Goal: Transaction & Acquisition: Download file/media

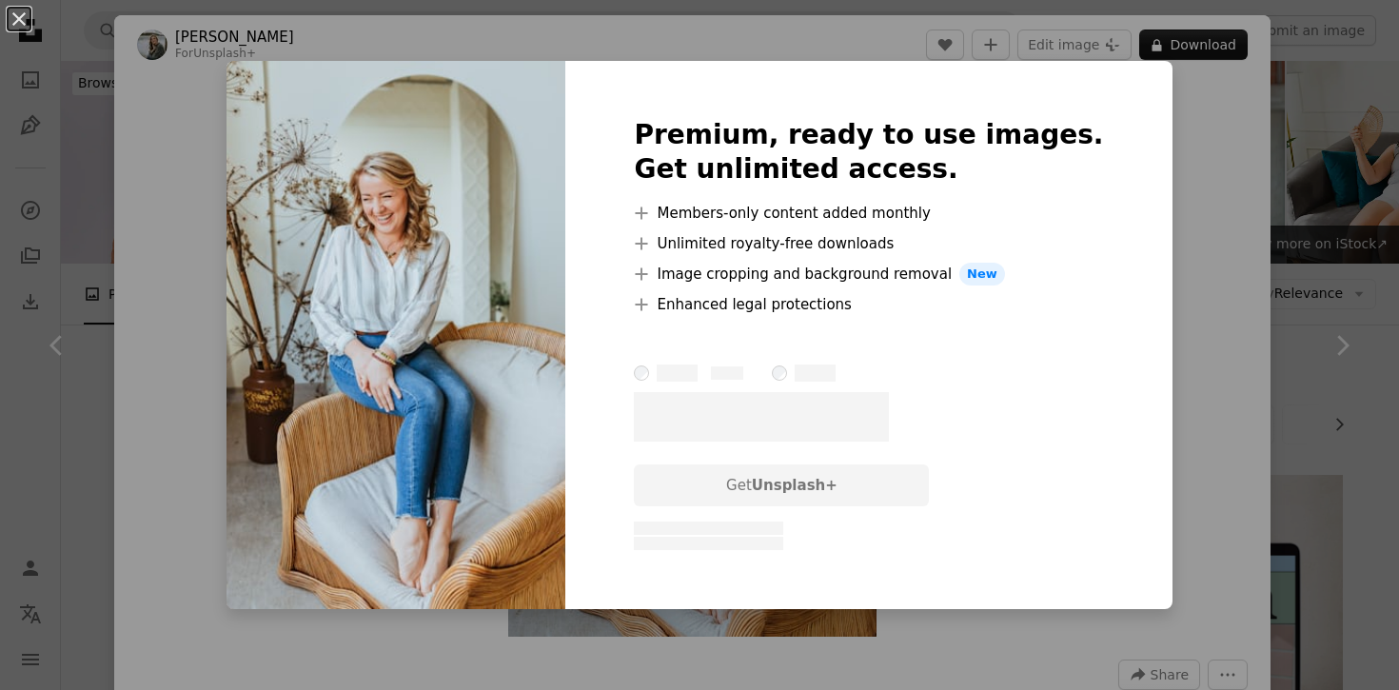
scroll to position [3466, 0]
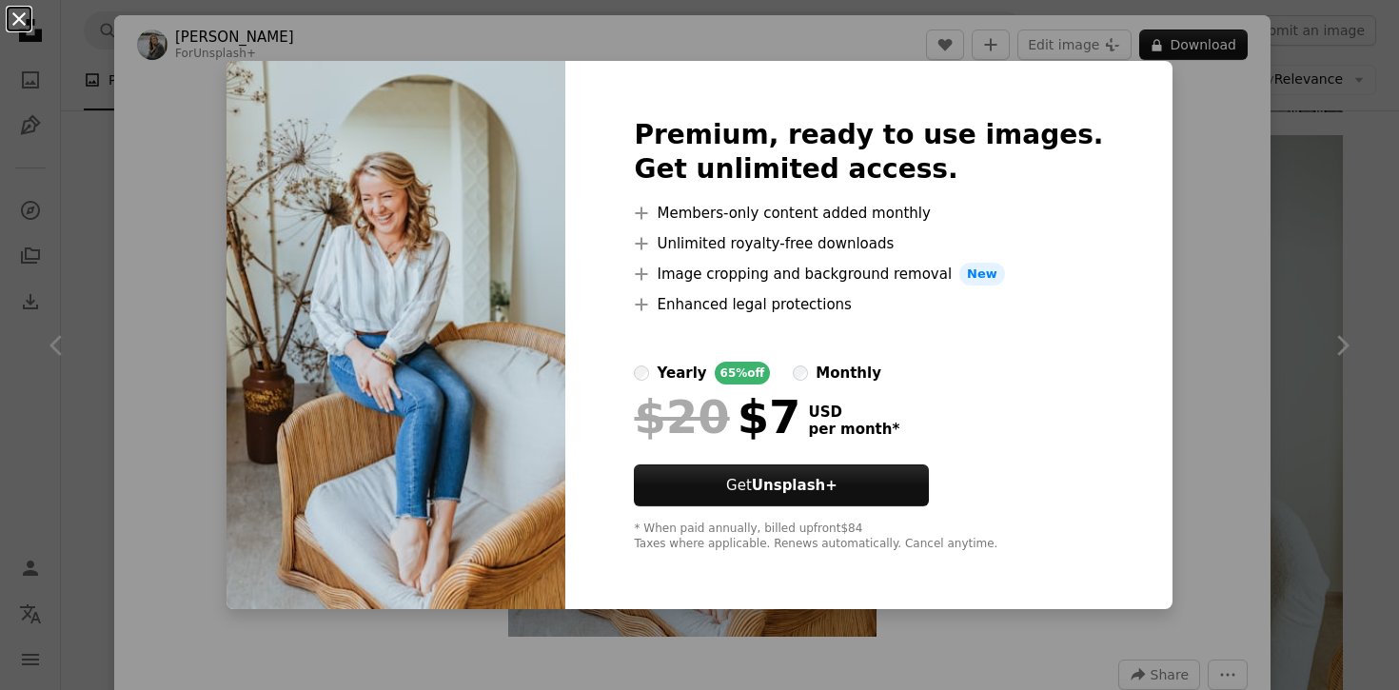
click at [22, 20] on button "An X shape" at bounding box center [19, 19] width 23 height 23
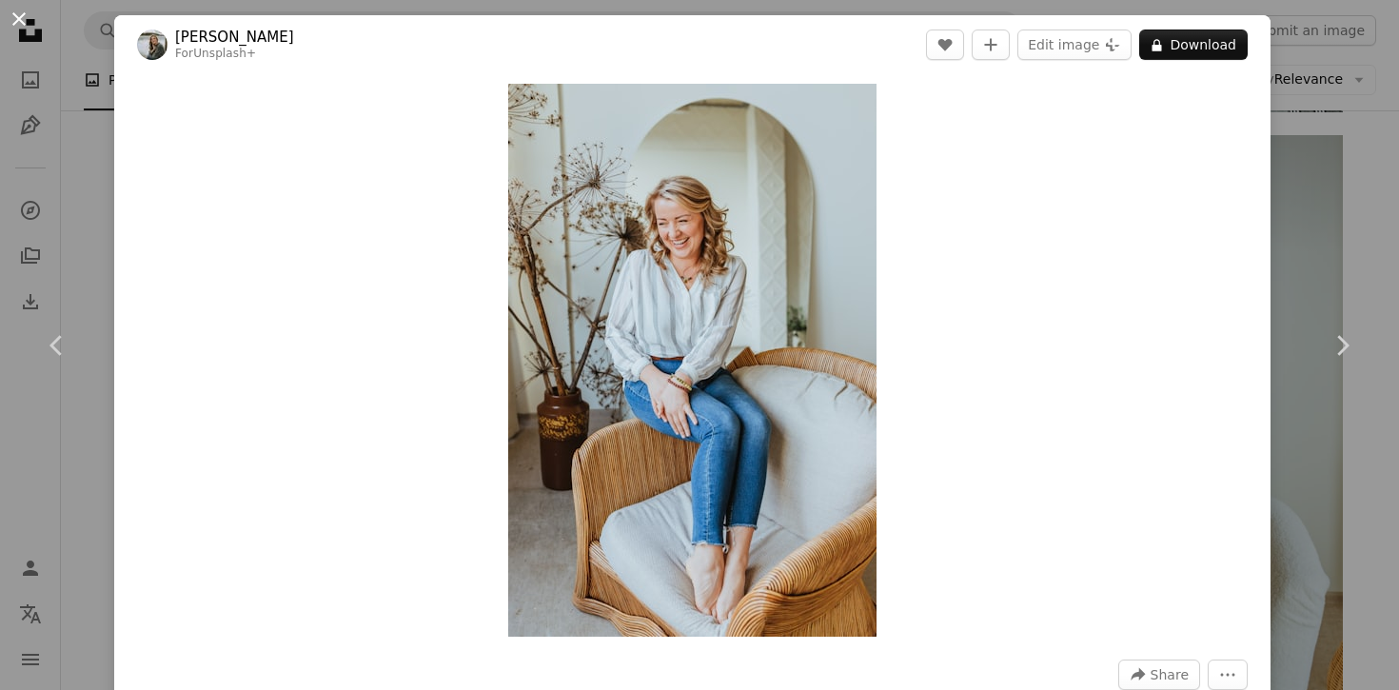
click at [10, 14] on button "An X shape" at bounding box center [19, 19] width 23 height 23
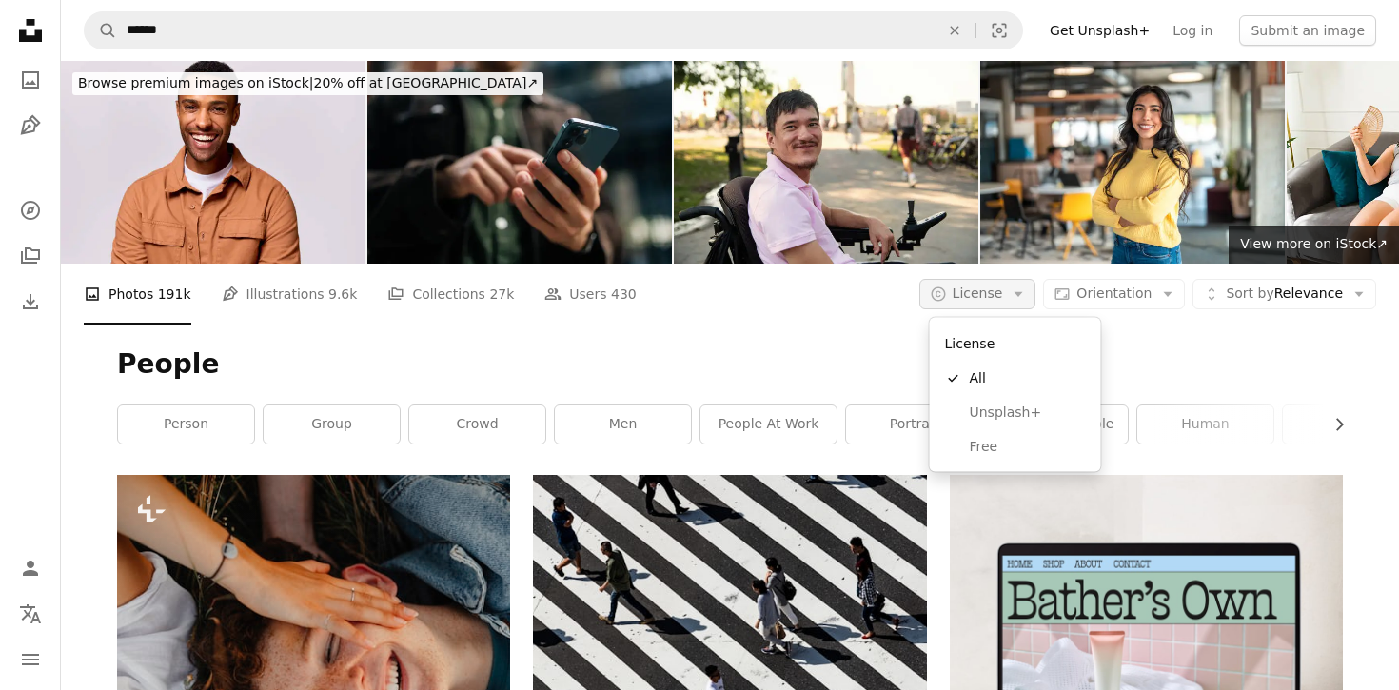
click at [1027, 300] on icon "Arrow down" at bounding box center [1018, 294] width 17 height 17
click at [1016, 417] on span "Unsplash+" at bounding box center [1028, 412] width 116 height 19
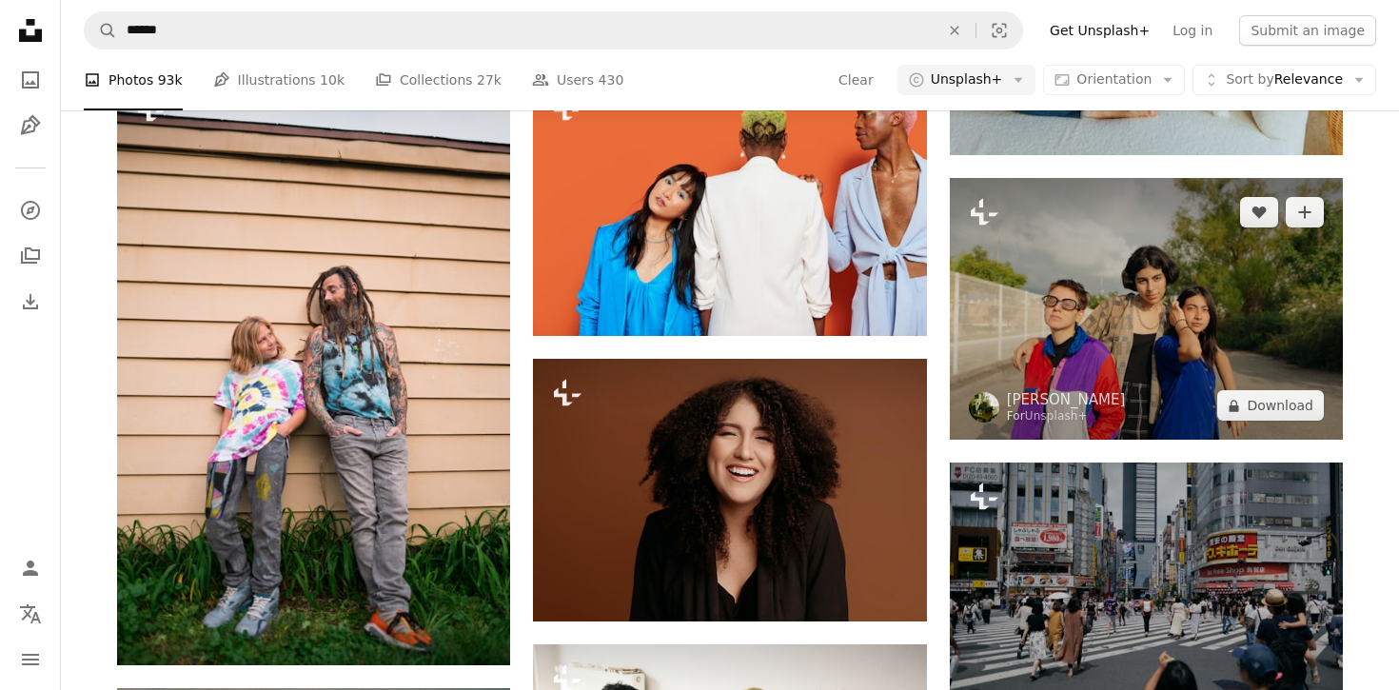
scroll to position [2058, 0]
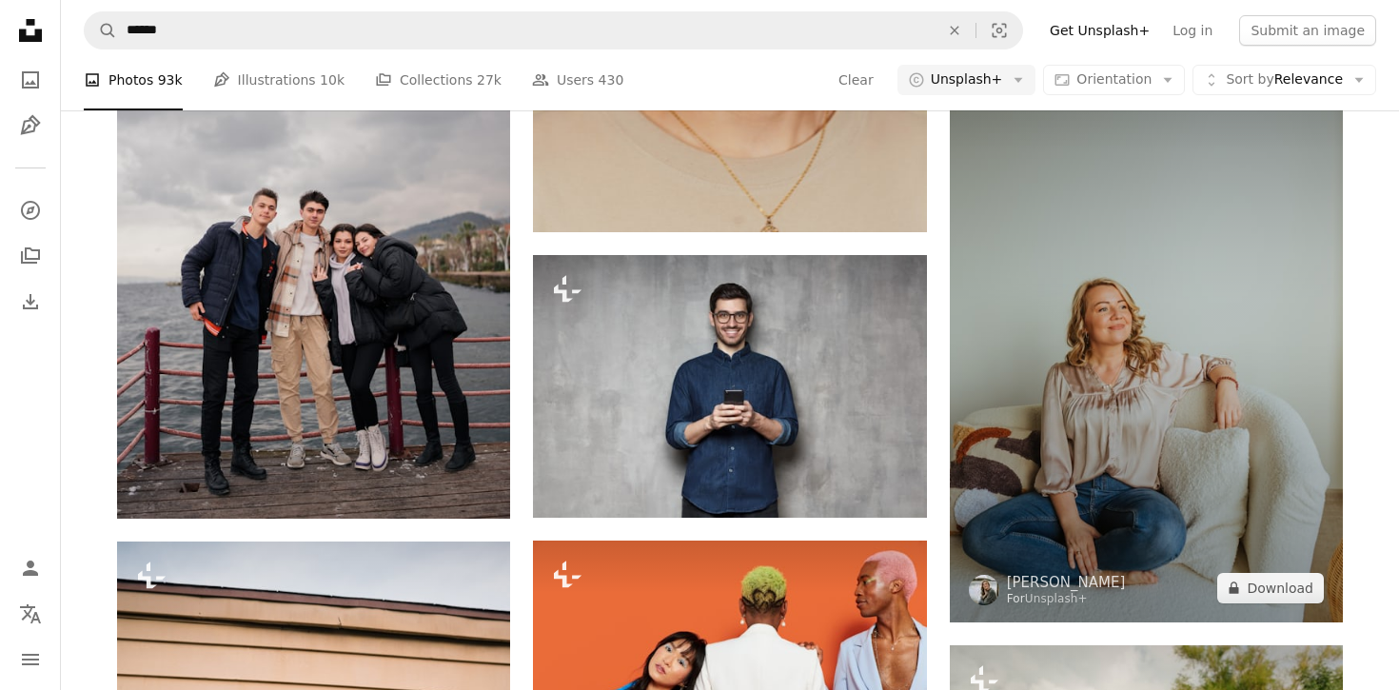
click at [1155, 349] on img at bounding box center [1146, 327] width 393 height 590
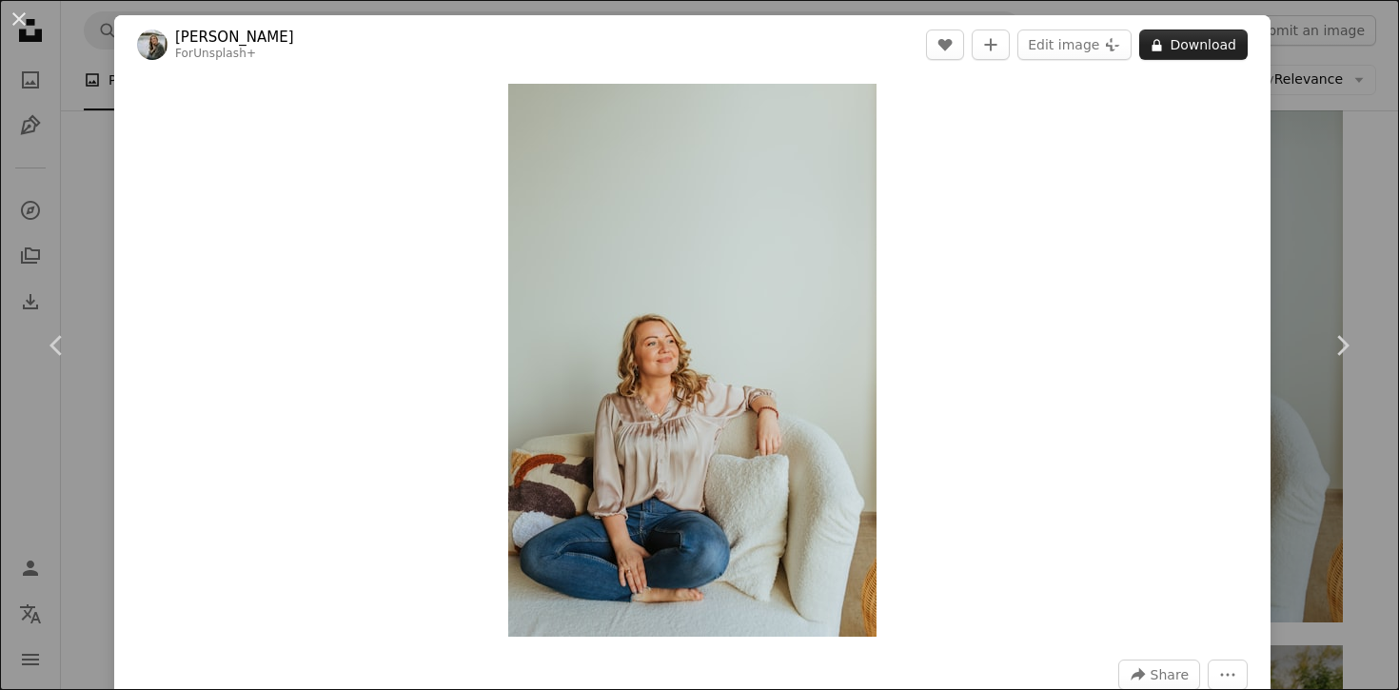
click at [1211, 44] on button "A lock Download" at bounding box center [1194, 45] width 109 height 30
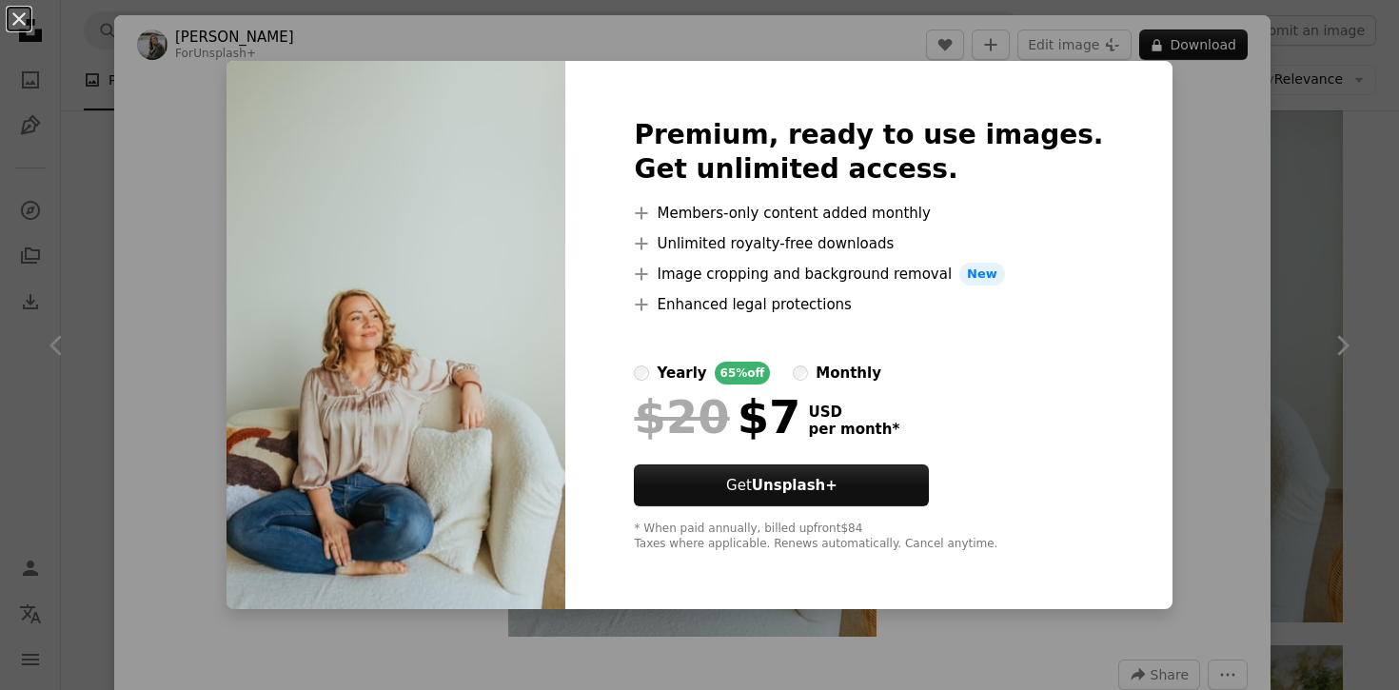
drag, startPoint x: 29, startPoint y: 24, endPoint x: 40, endPoint y: 25, distance: 11.5
click at [30, 24] on button "An X shape" at bounding box center [19, 19] width 23 height 23
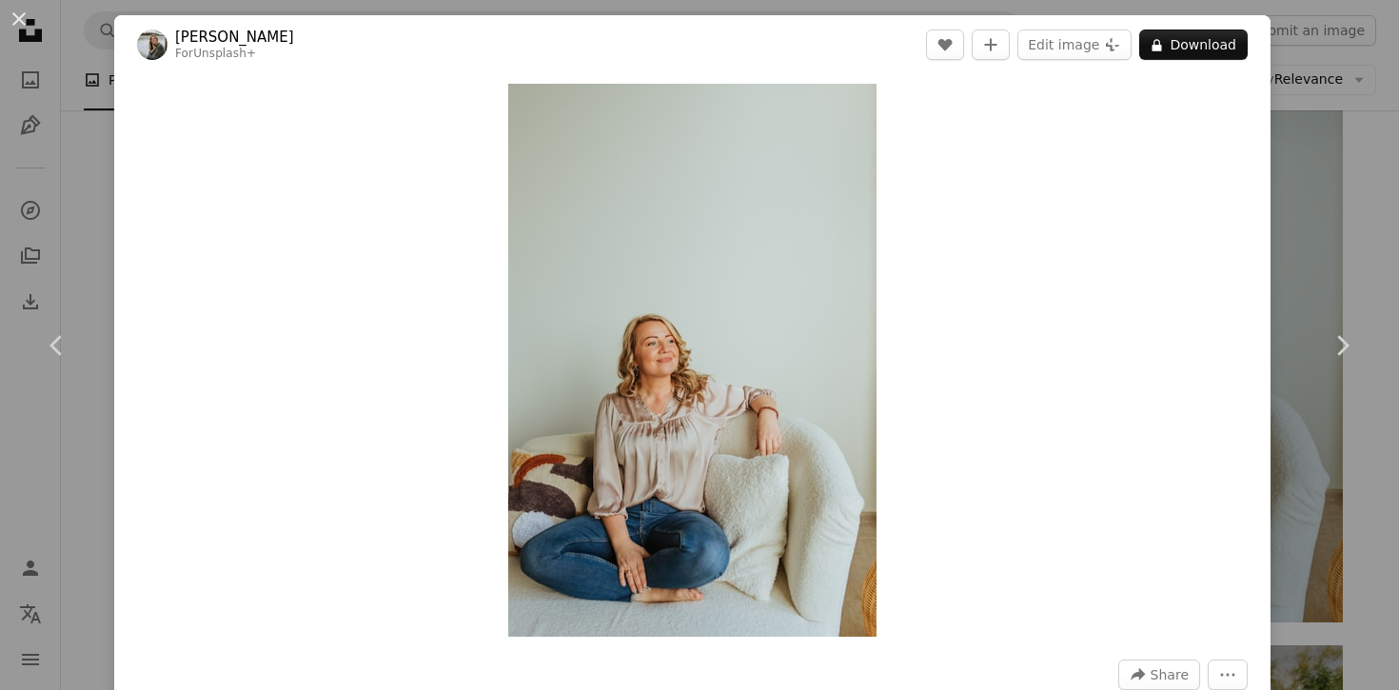
drag, startPoint x: 22, startPoint y: 14, endPoint x: 52, endPoint y: 24, distance: 31.9
click at [23, 14] on button "An X shape" at bounding box center [19, 19] width 23 height 23
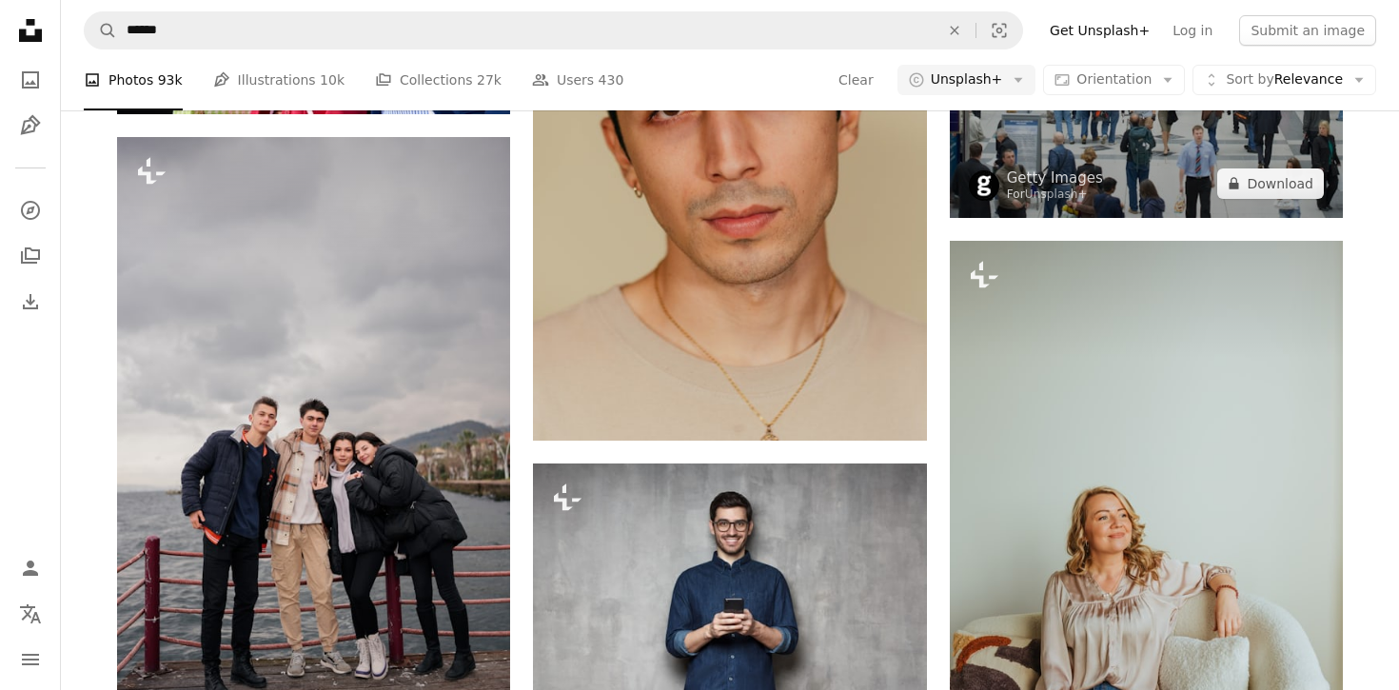
scroll to position [1719, 0]
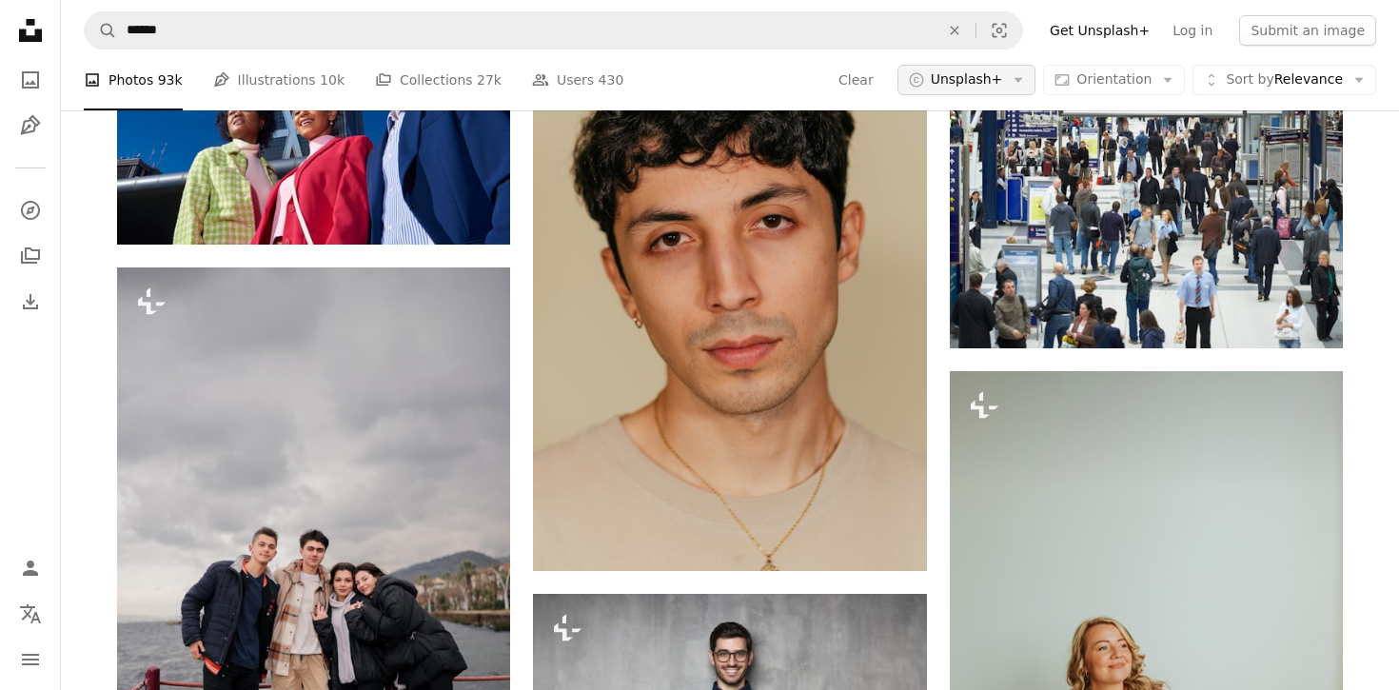
click at [1022, 78] on icon "Arrow down" at bounding box center [1018, 79] width 17 height 17
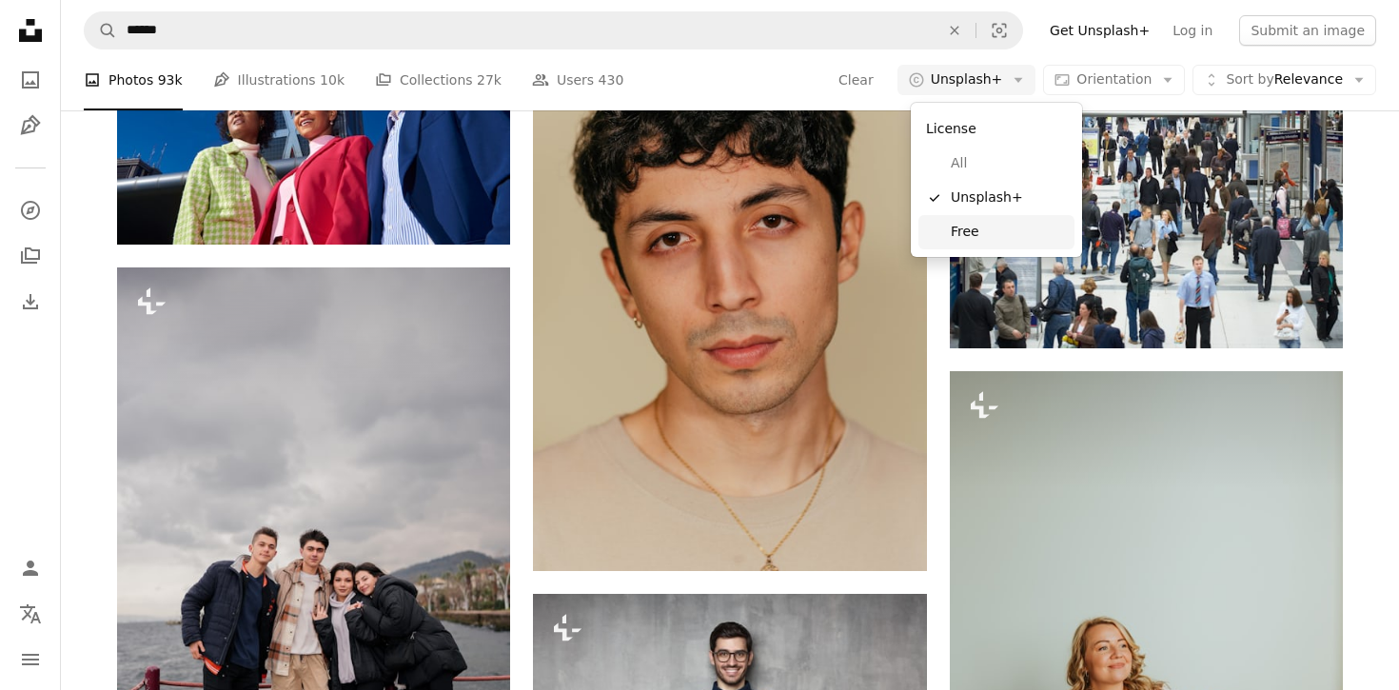
click at [986, 228] on span "Free" at bounding box center [1009, 232] width 116 height 19
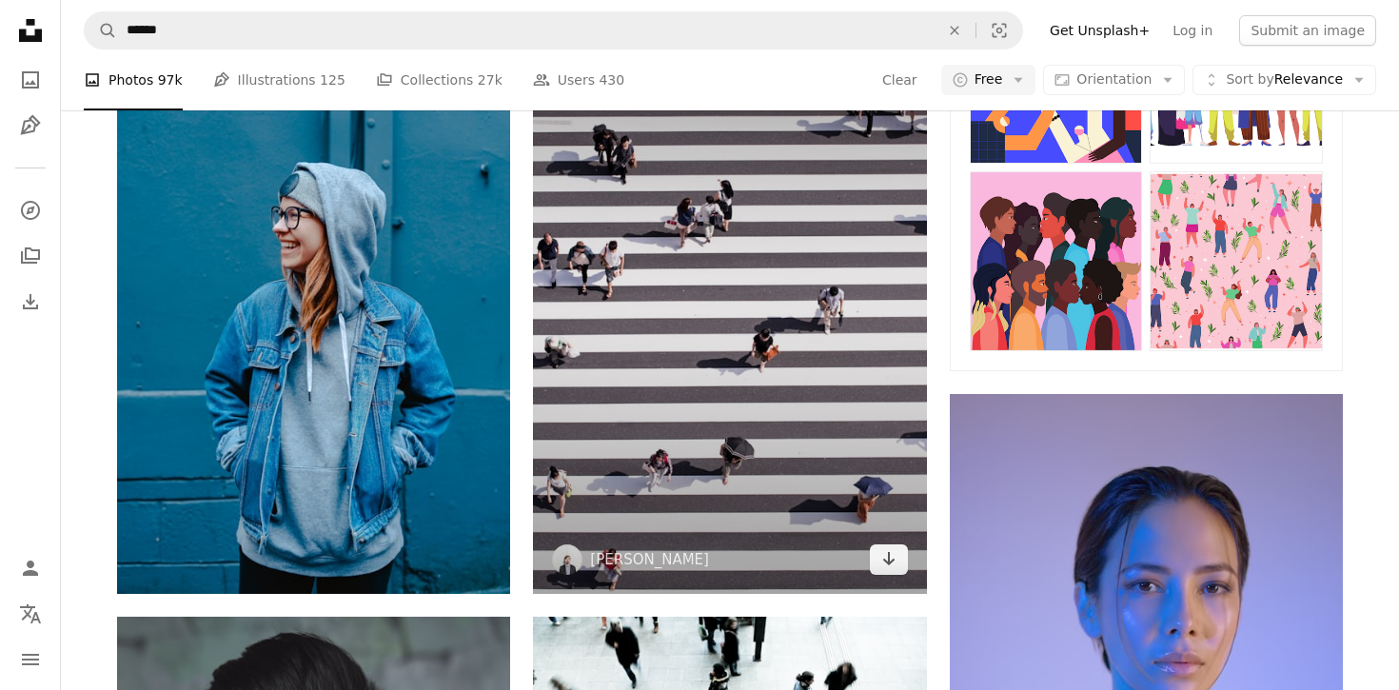
scroll to position [1060, 0]
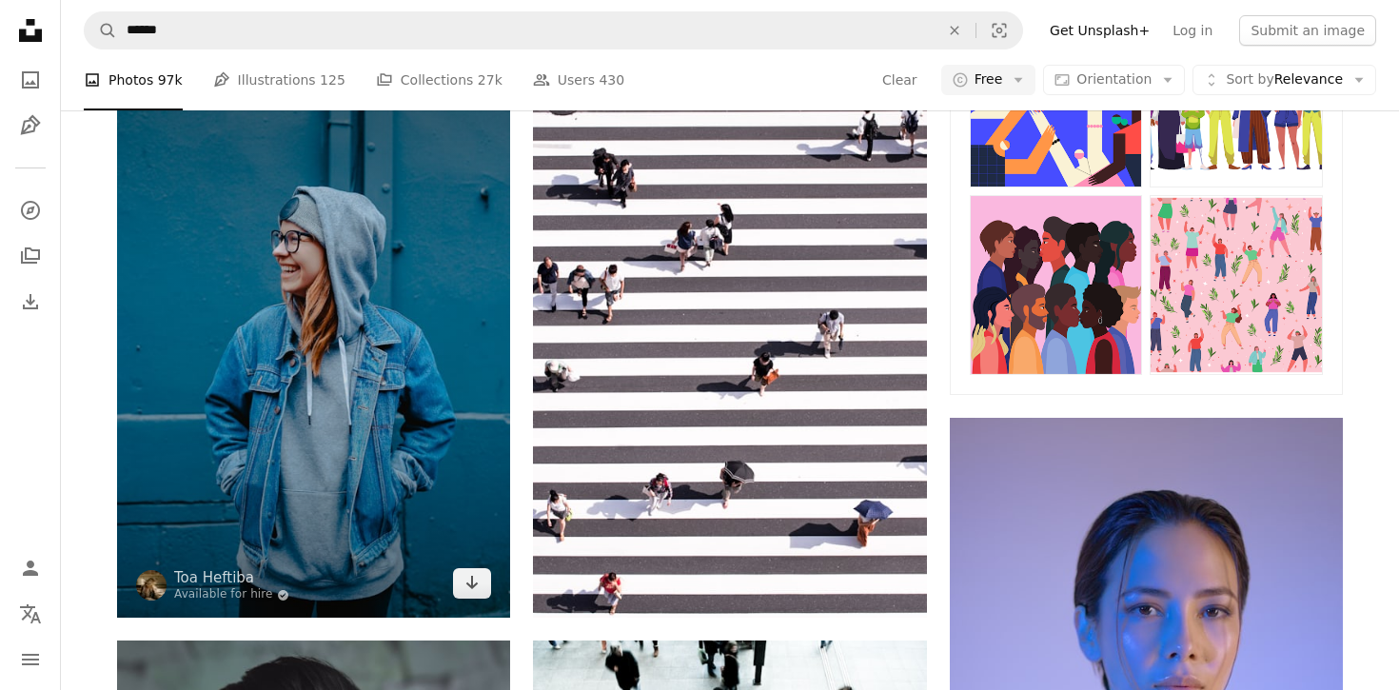
click at [345, 202] on img at bounding box center [313, 323] width 393 height 590
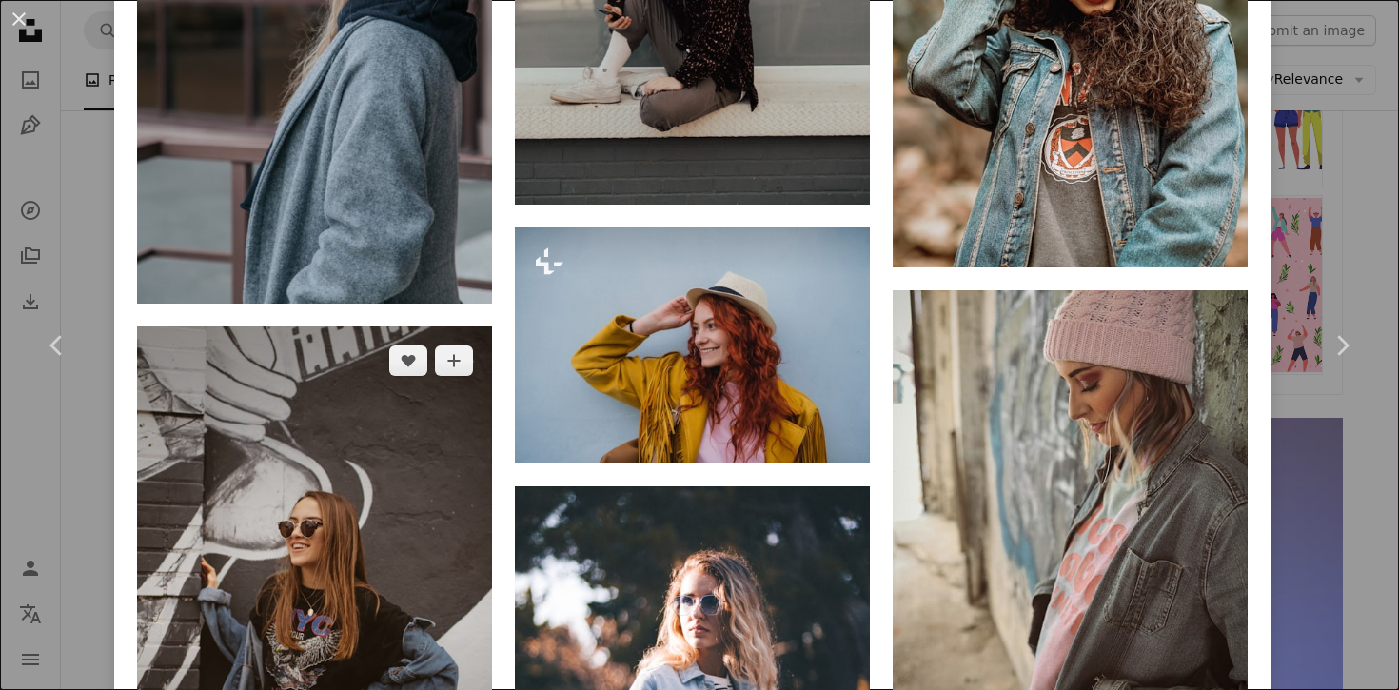
scroll to position [4992, 0]
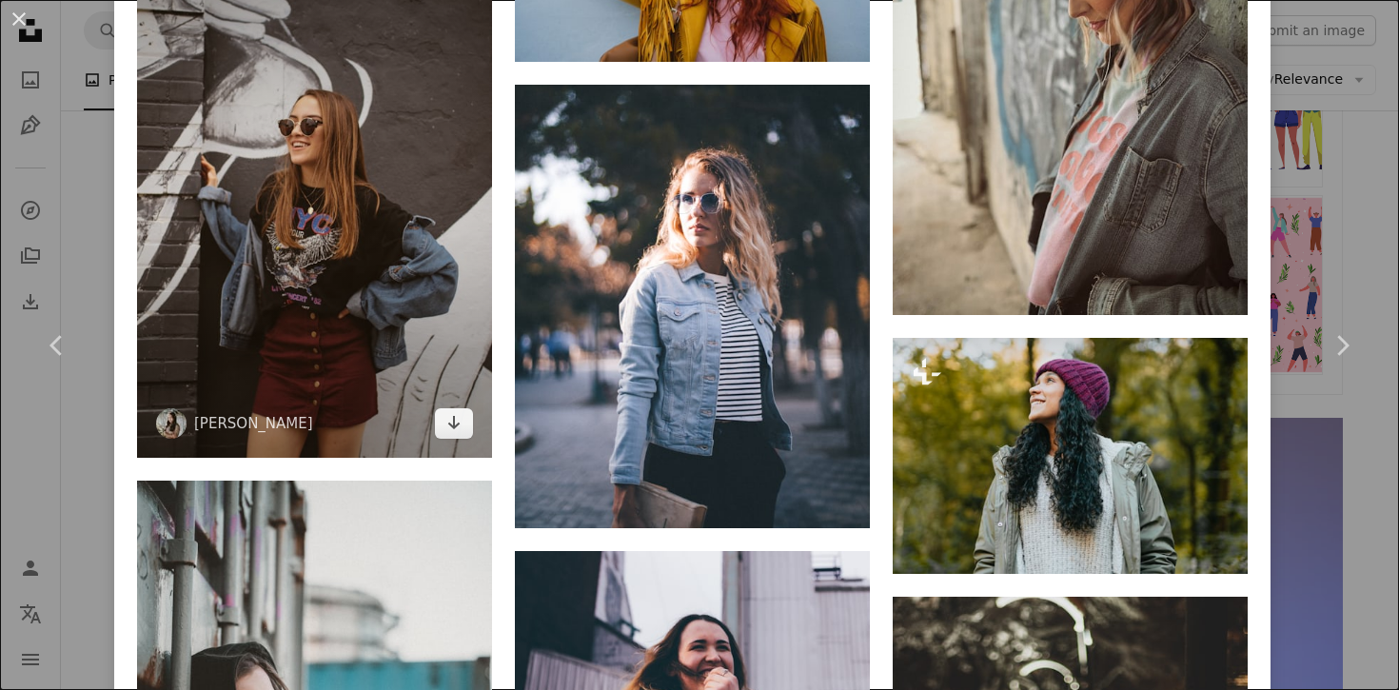
click at [318, 180] on img at bounding box center [314, 191] width 355 height 533
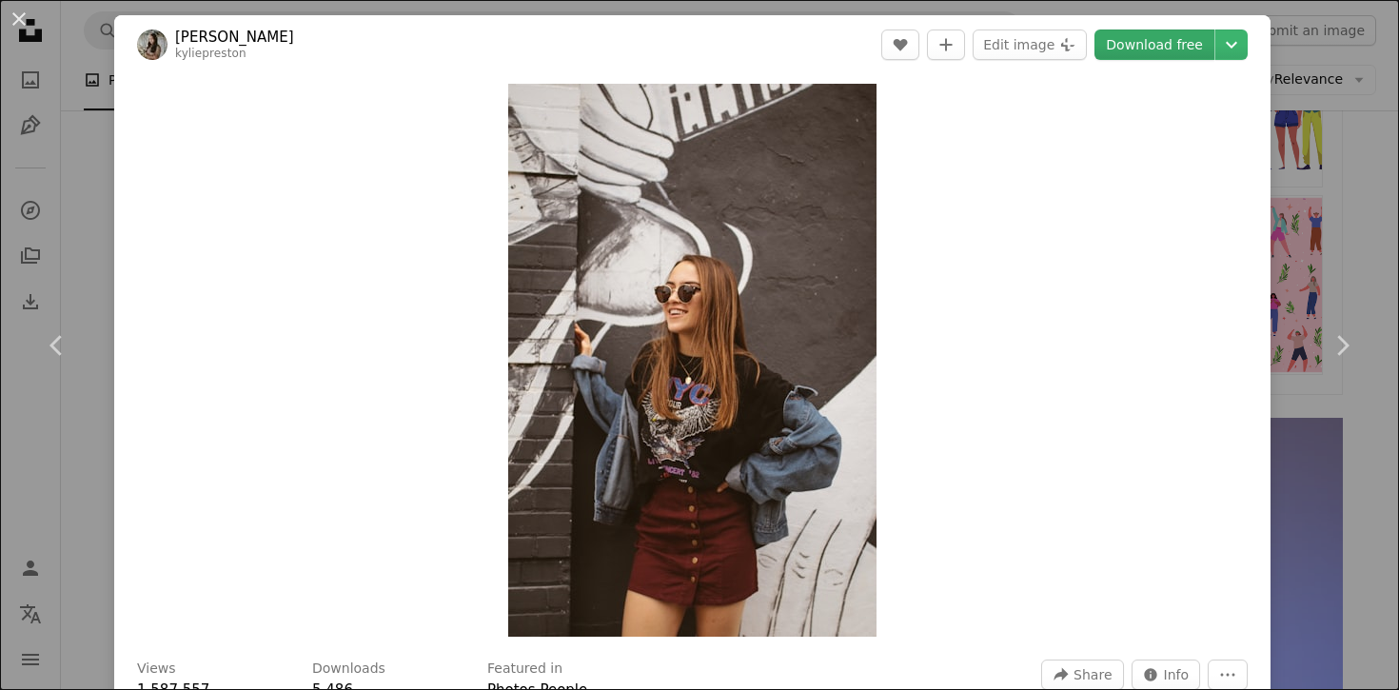
click at [1171, 44] on link "Download free" at bounding box center [1155, 45] width 120 height 30
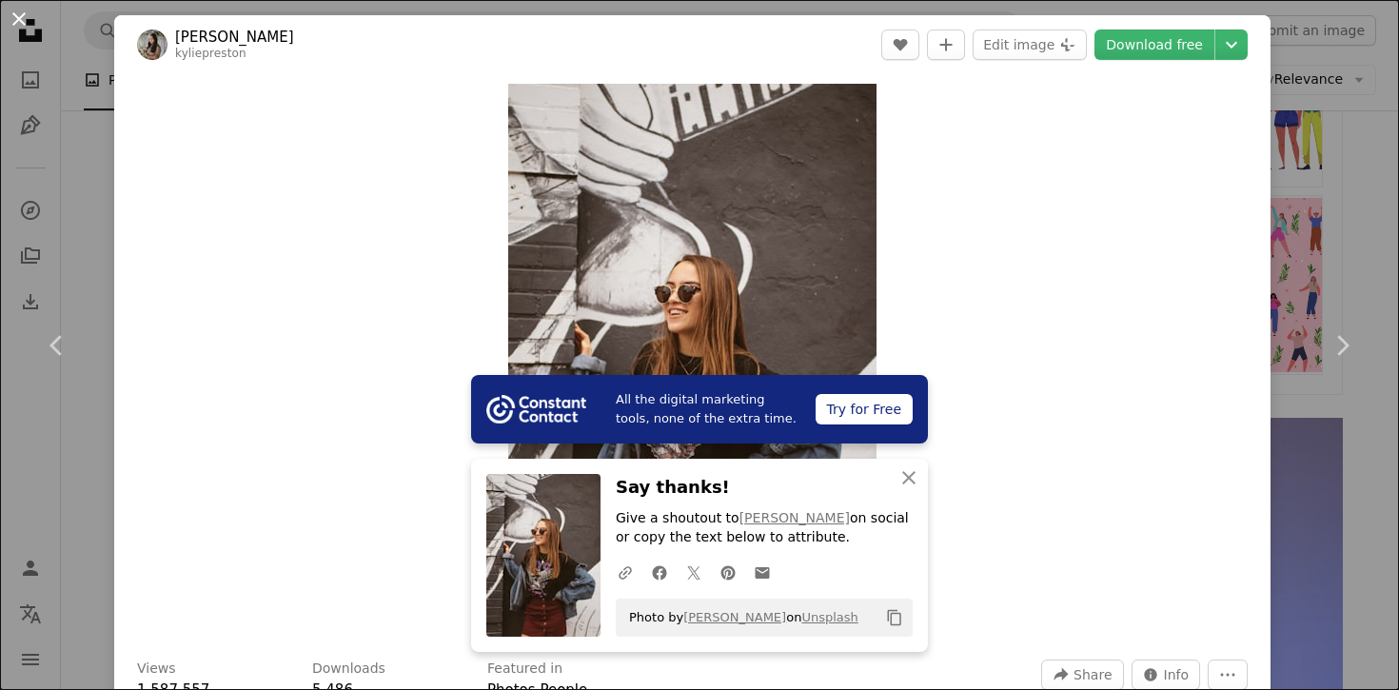
click at [13, 14] on button "An X shape" at bounding box center [19, 19] width 23 height 23
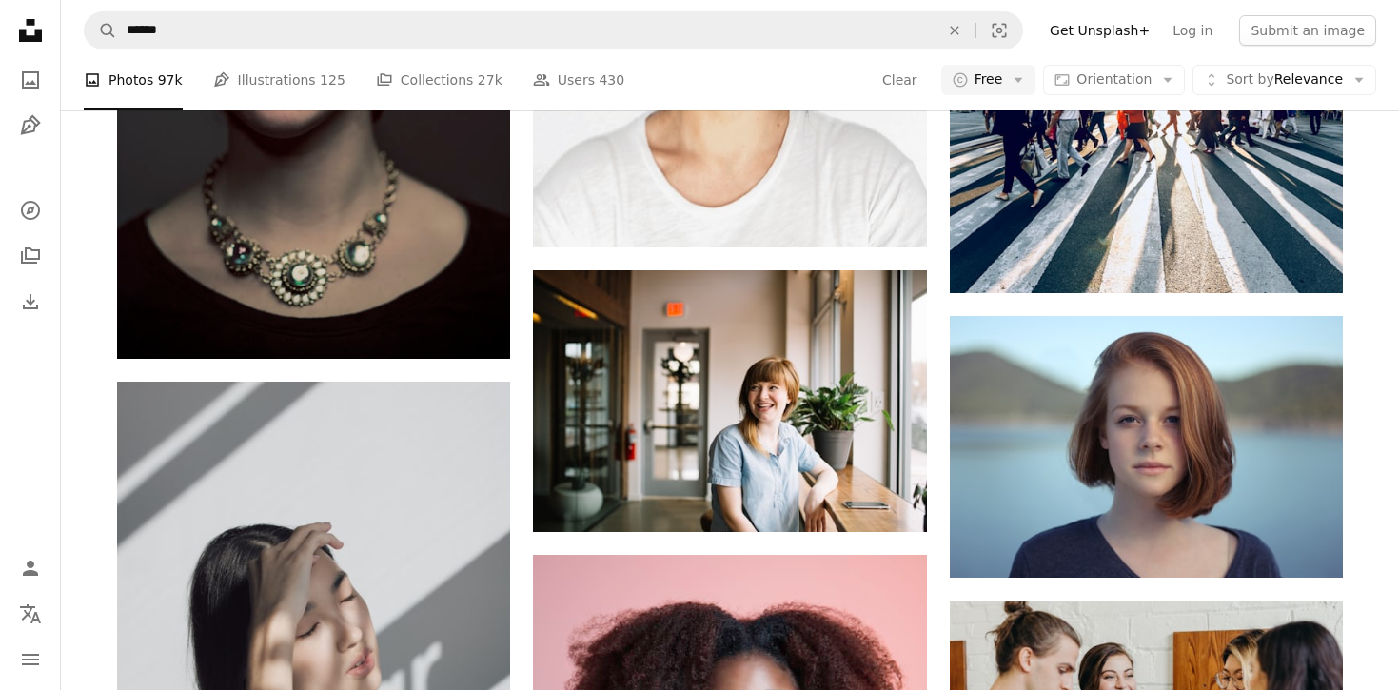
scroll to position [3734, 0]
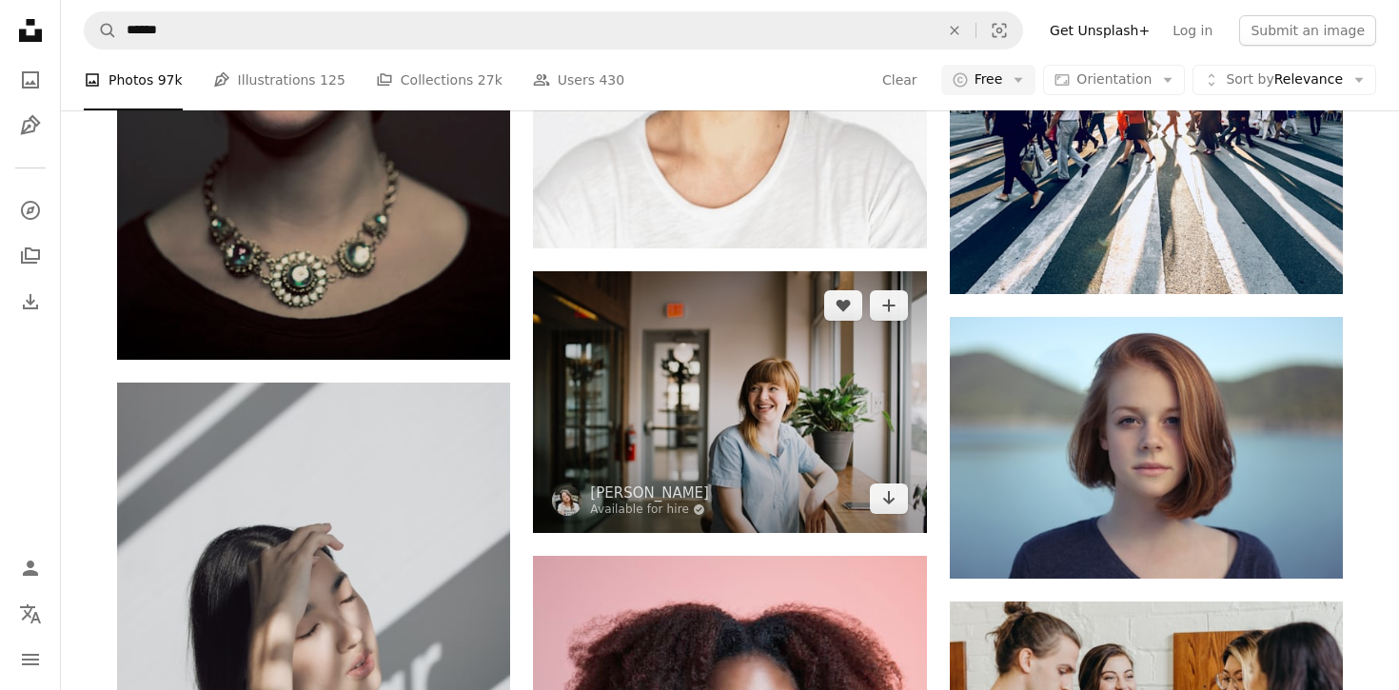
click at [681, 374] on img at bounding box center [729, 402] width 393 height 262
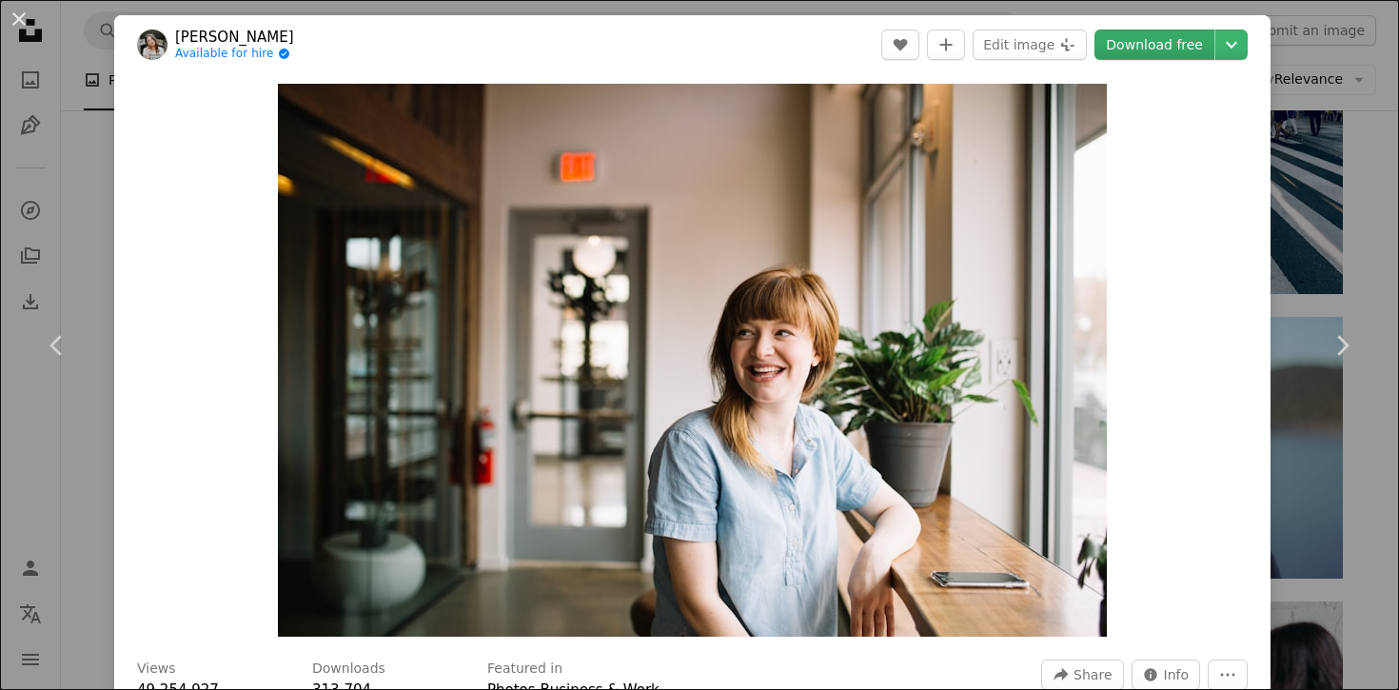
click at [1146, 54] on link "Download free" at bounding box center [1155, 45] width 120 height 30
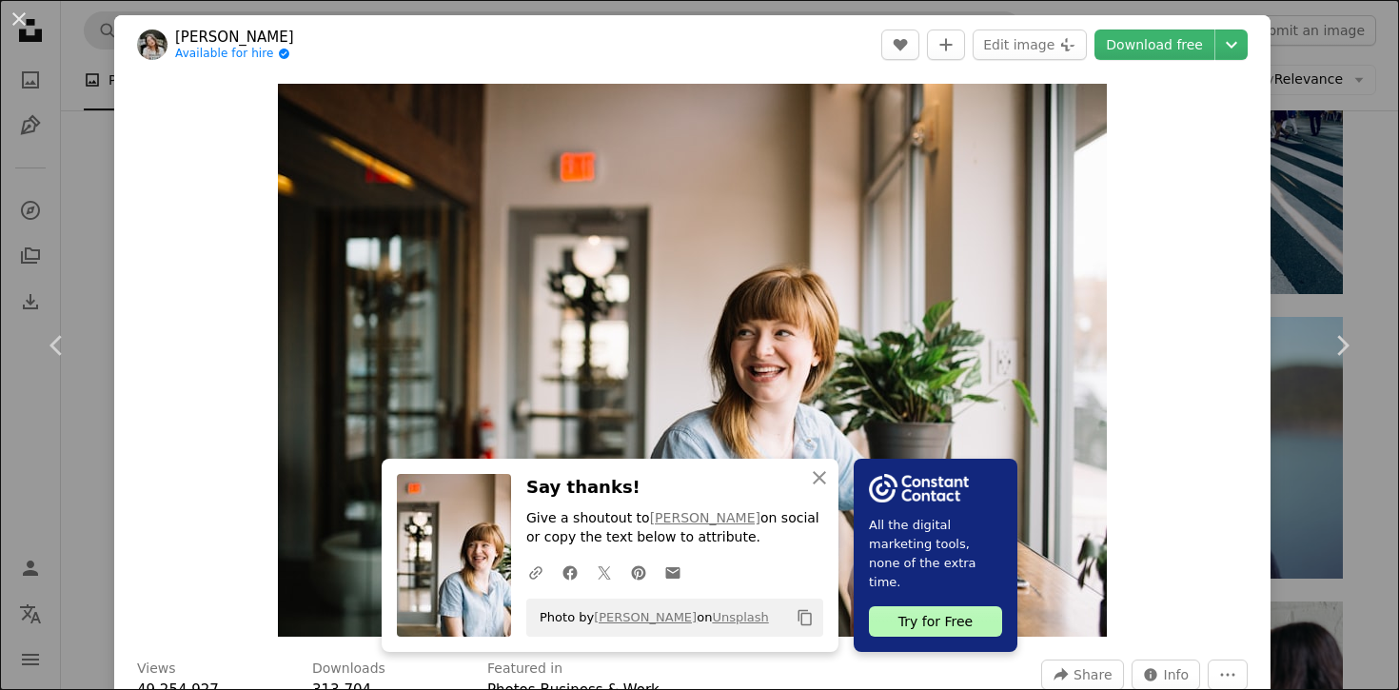
drag, startPoint x: 18, startPoint y: 18, endPoint x: 190, endPoint y: 23, distance: 172.4
click at [18, 18] on button "An X shape" at bounding box center [19, 19] width 23 height 23
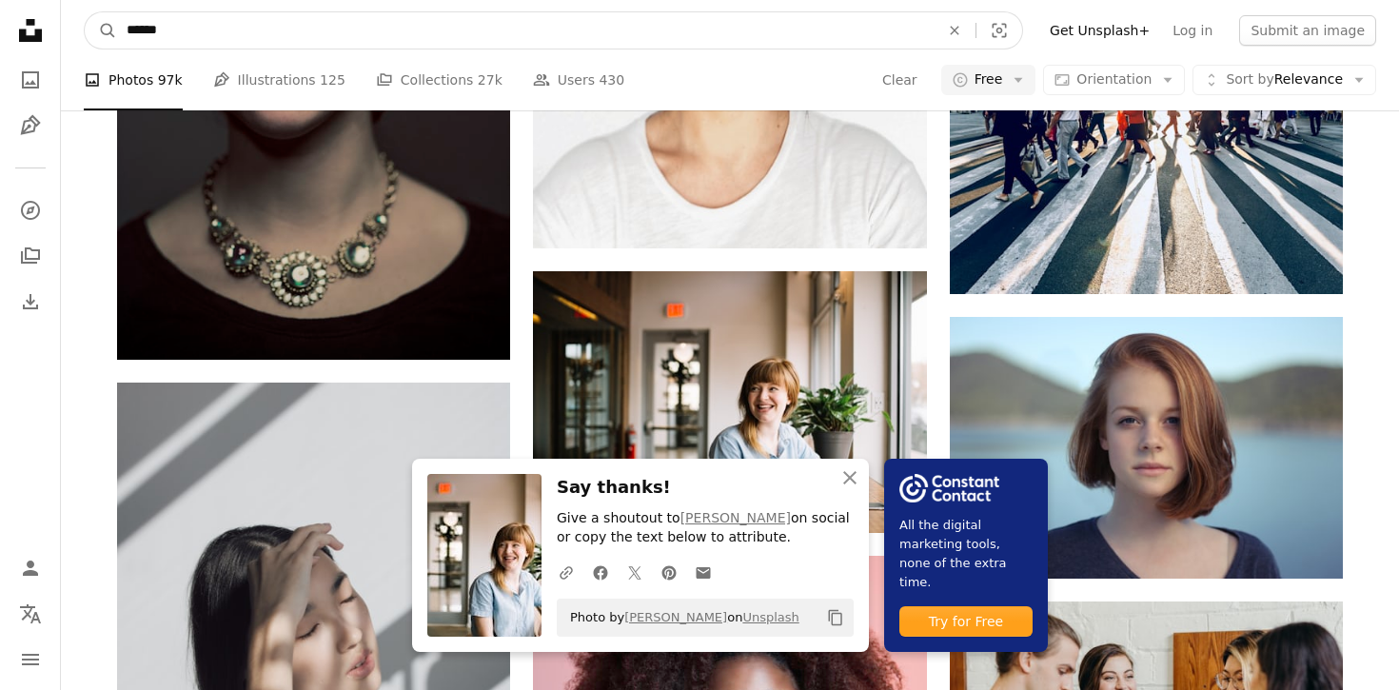
click at [229, 30] on input "******" at bounding box center [525, 30] width 817 height 36
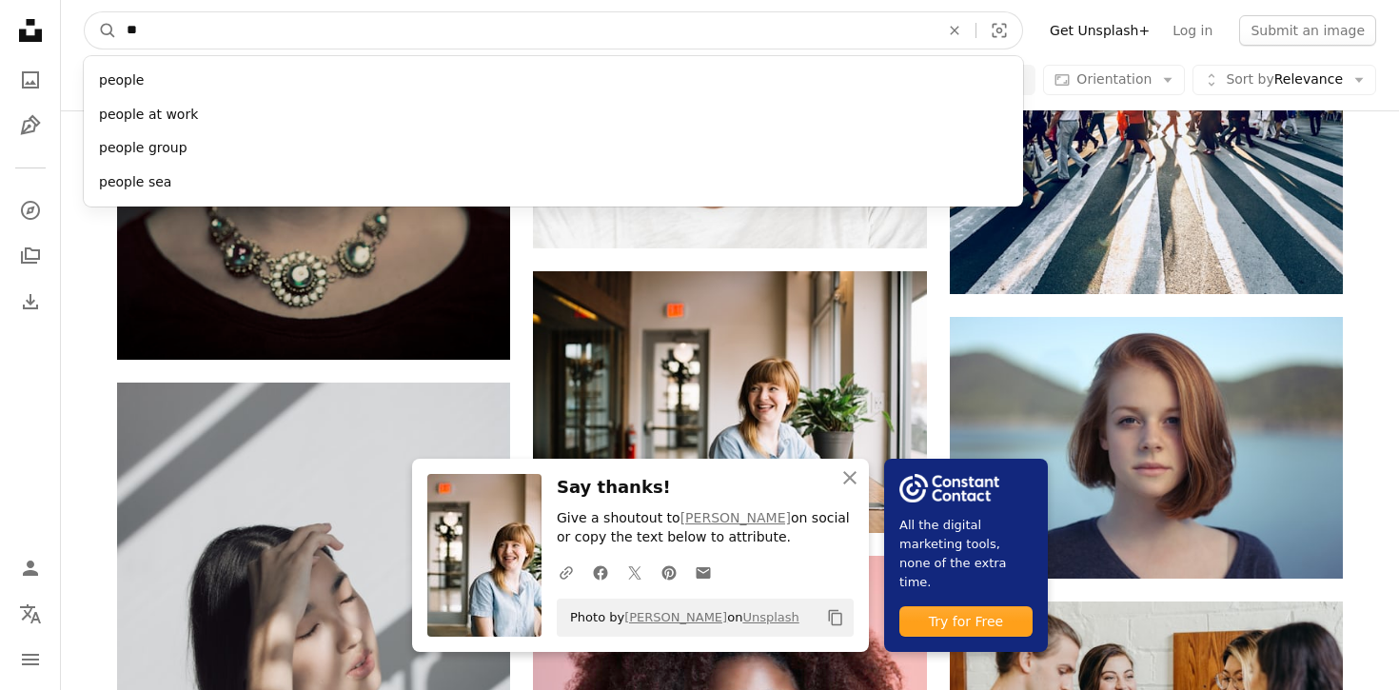
type input "*"
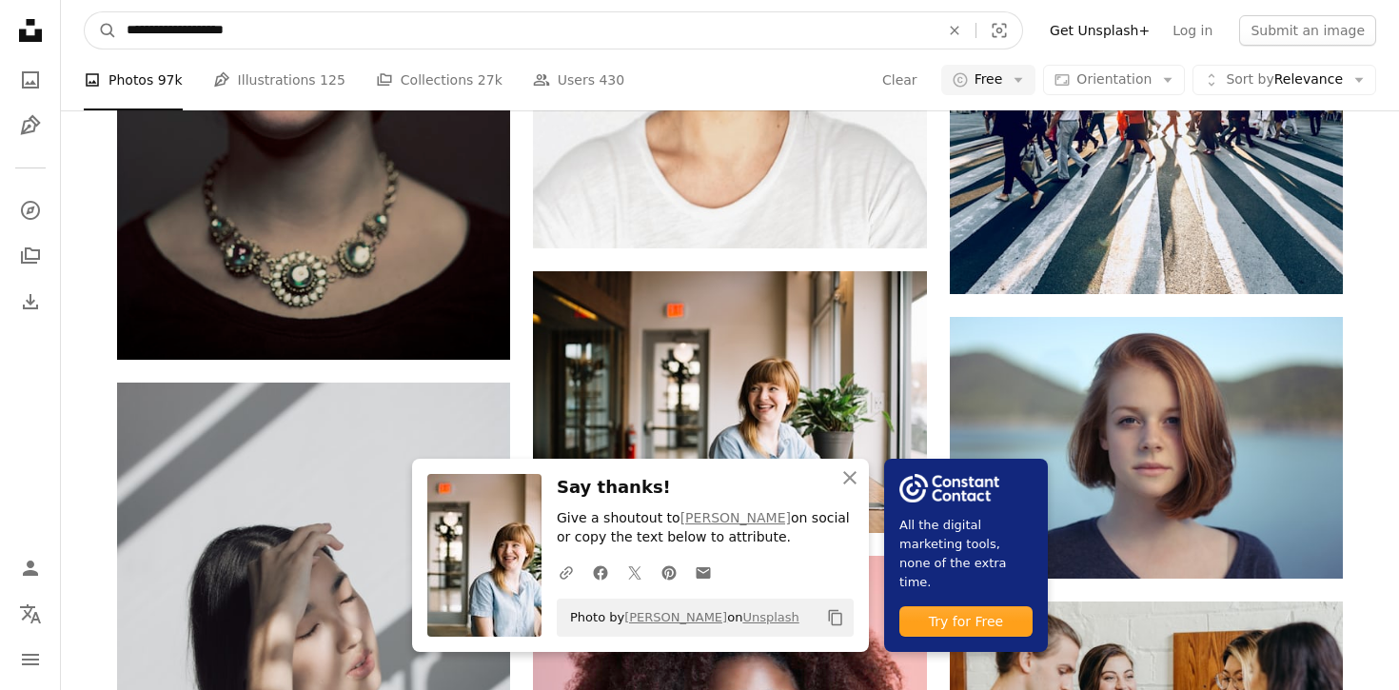
type input "**********"
click button "A magnifying glass" at bounding box center [101, 30] width 32 height 36
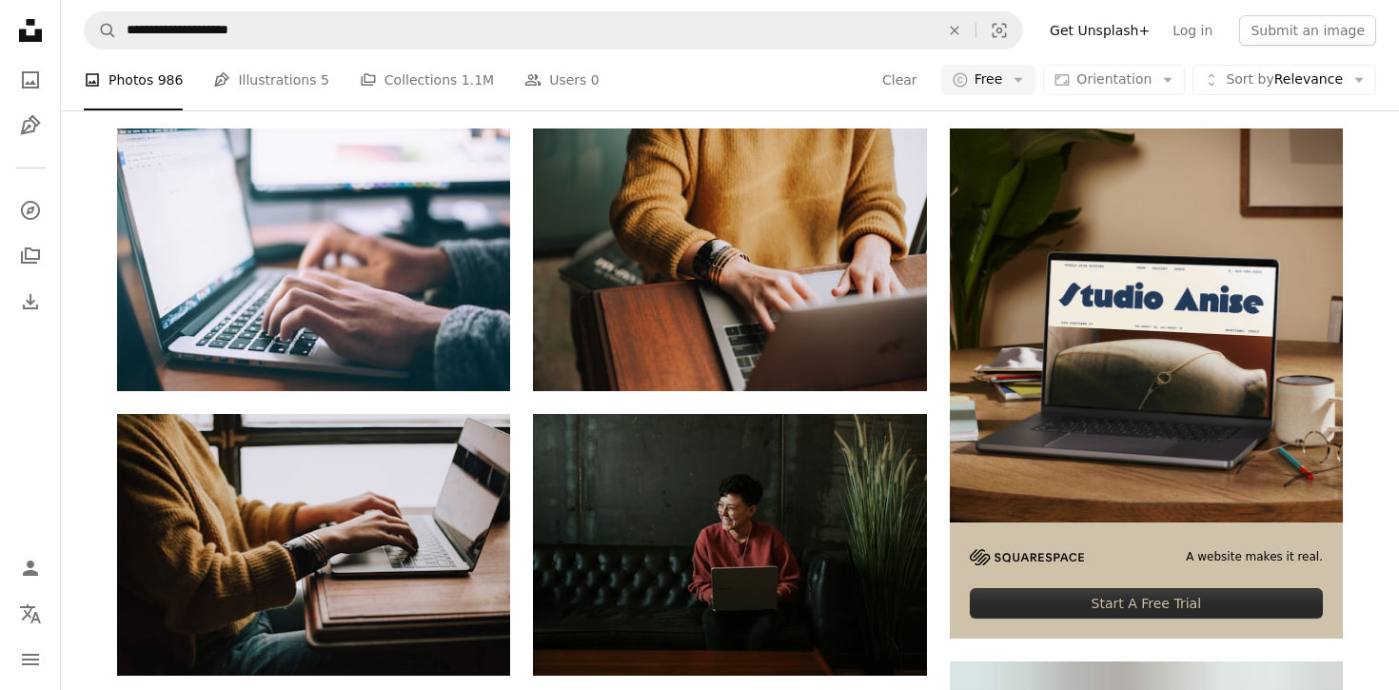
scroll to position [469, 0]
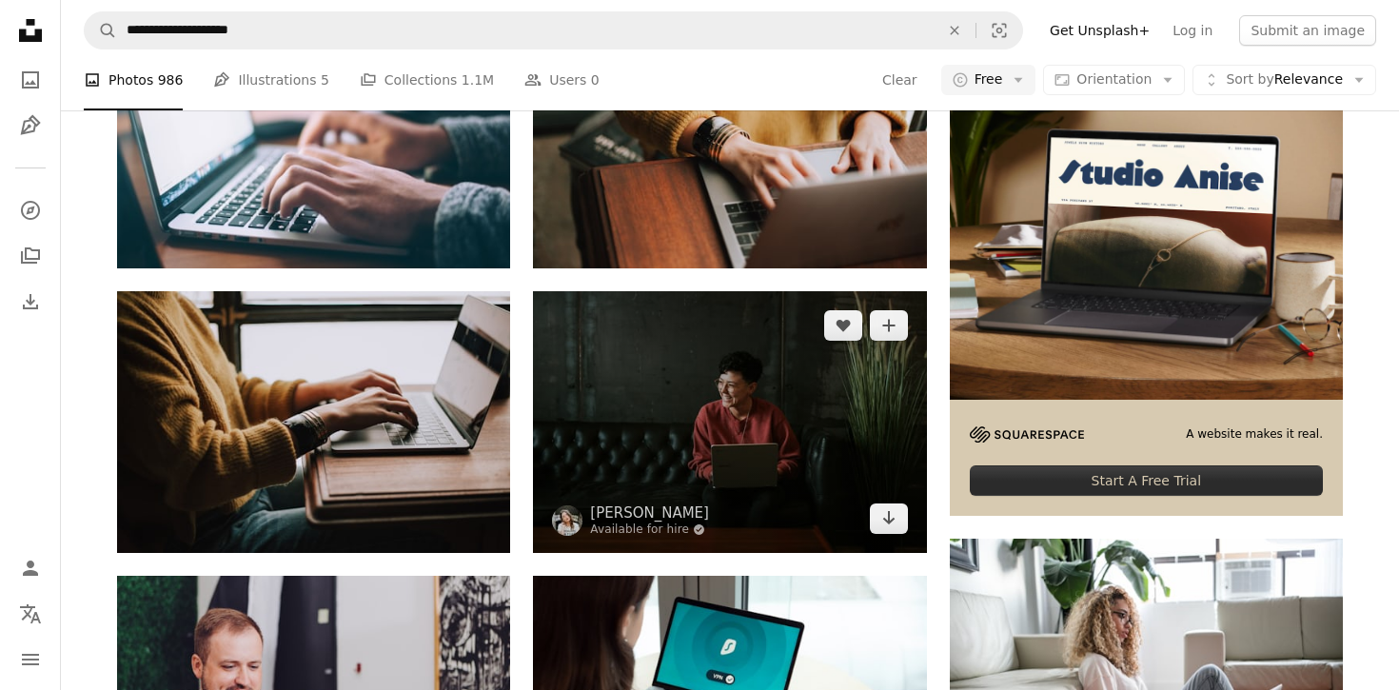
click at [788, 405] on img at bounding box center [729, 422] width 393 height 262
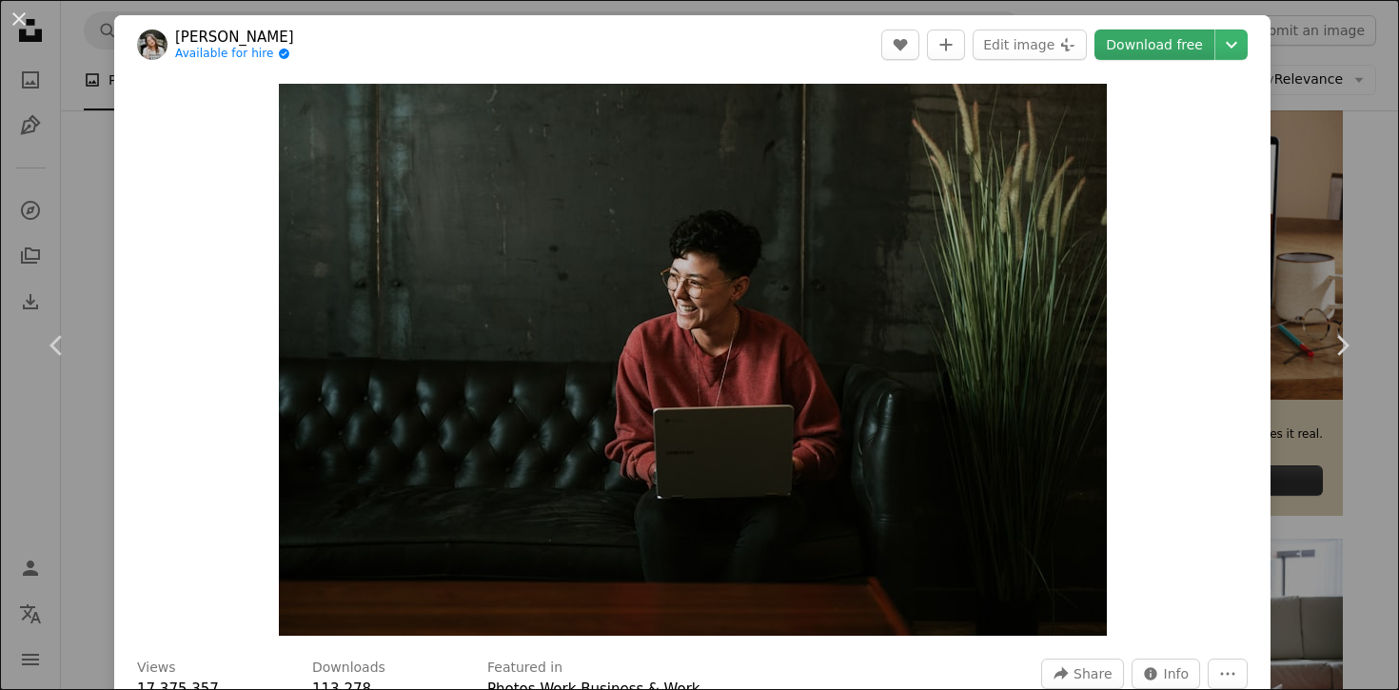
click at [1163, 41] on link "Download free" at bounding box center [1155, 45] width 120 height 30
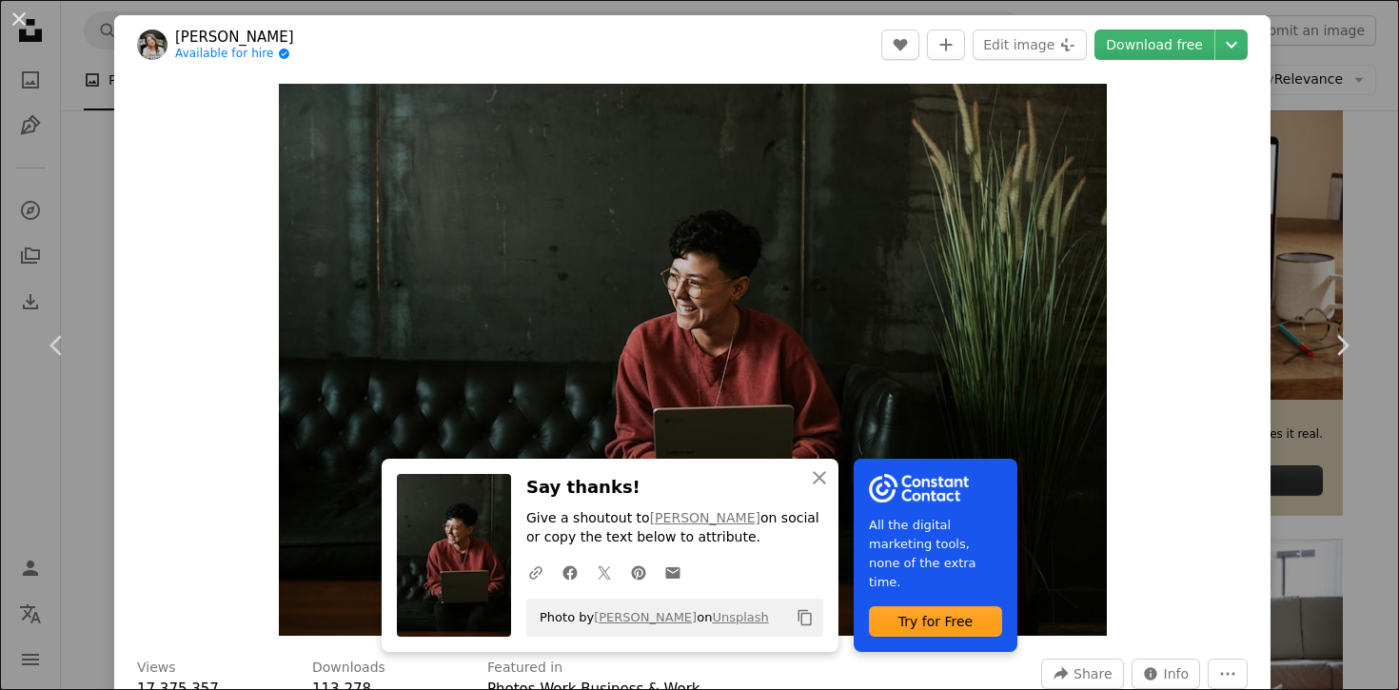
click at [17, 17] on button "An X shape" at bounding box center [19, 19] width 23 height 23
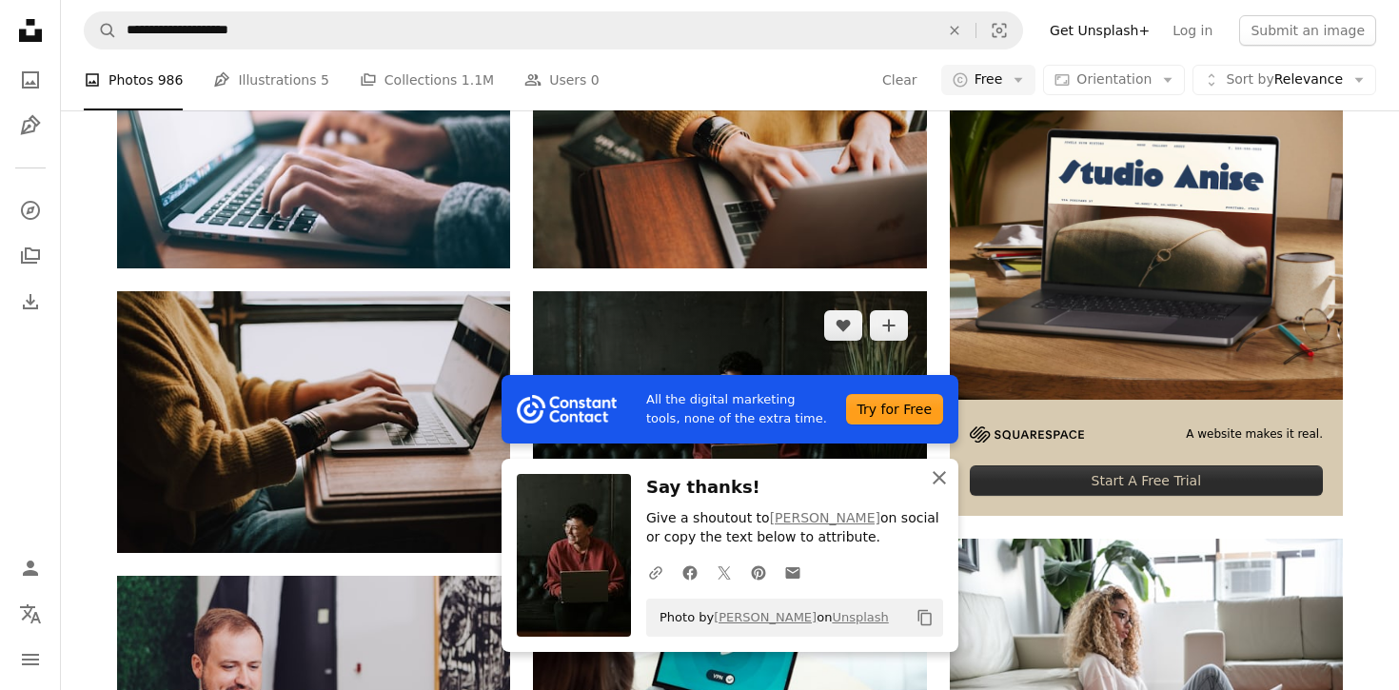
drag, startPoint x: 931, startPoint y: 479, endPoint x: 820, endPoint y: 372, distance: 154.2
click at [932, 479] on icon "An X shape" at bounding box center [939, 477] width 23 height 23
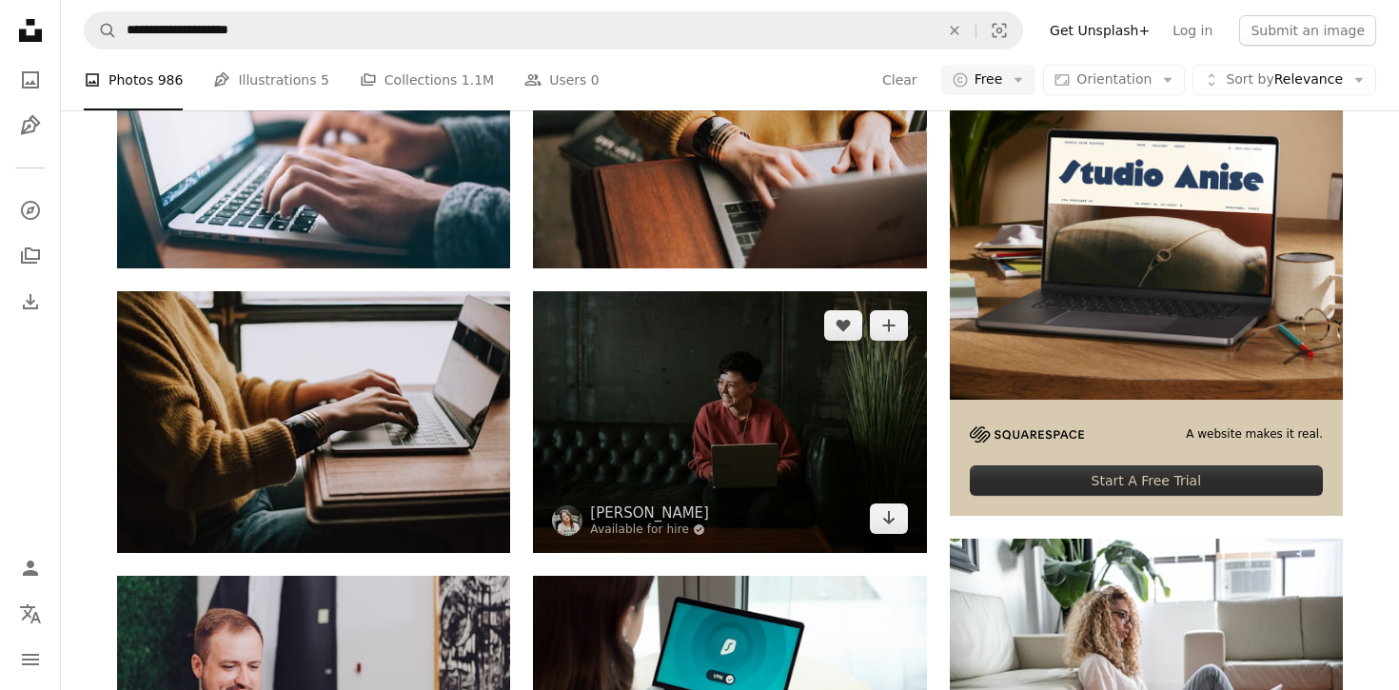
click at [758, 375] on img at bounding box center [729, 422] width 393 height 262
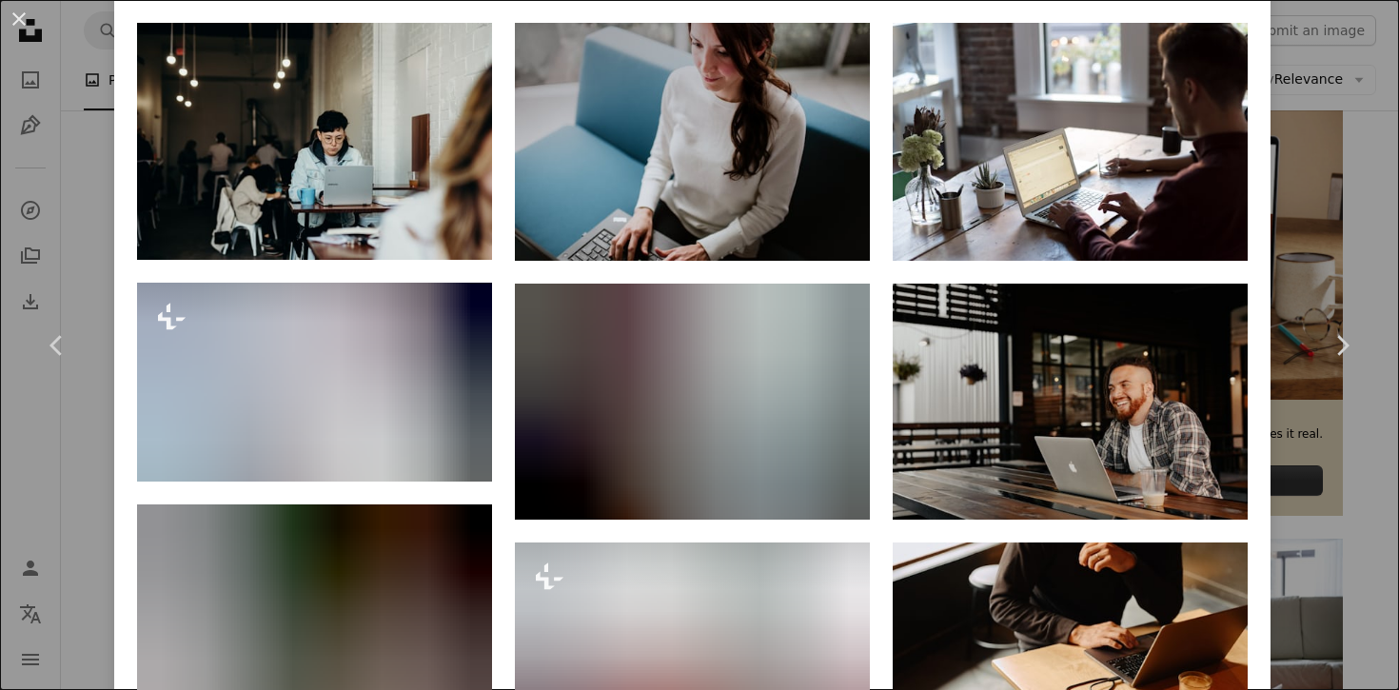
scroll to position [1281, 0]
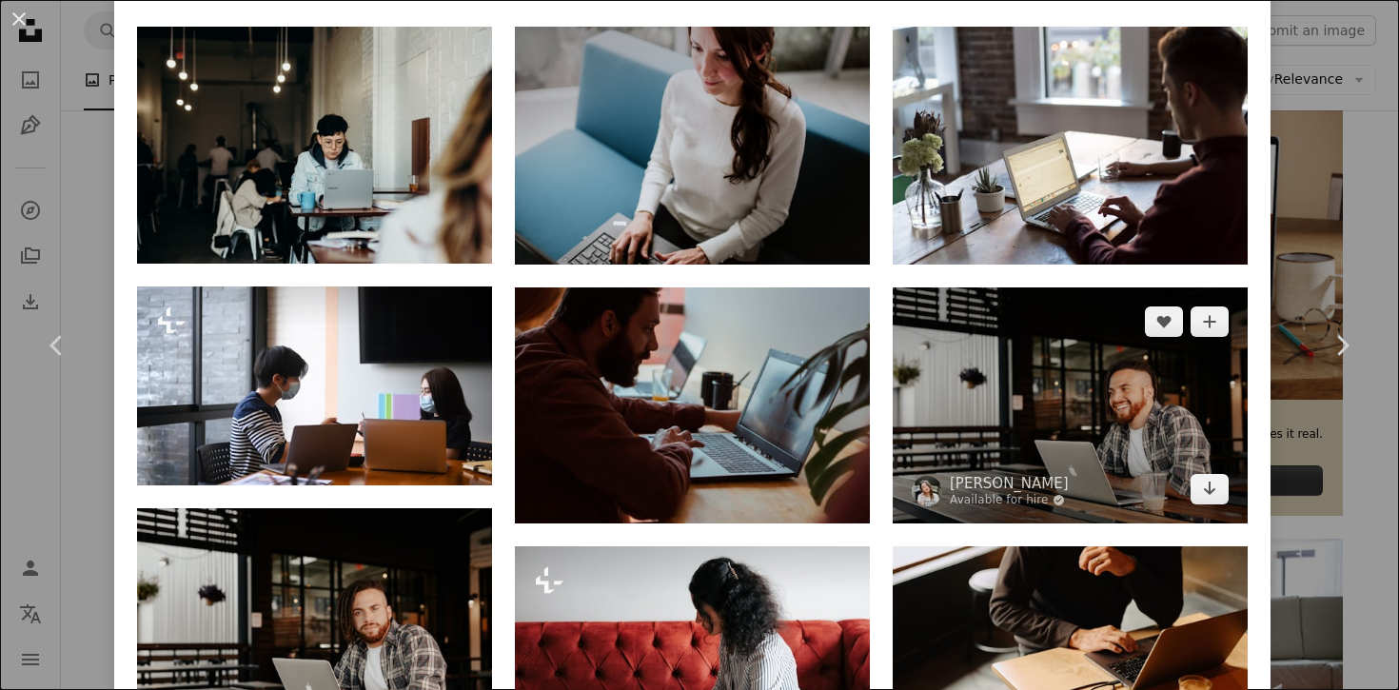
click at [1070, 391] on img at bounding box center [1070, 406] width 355 height 236
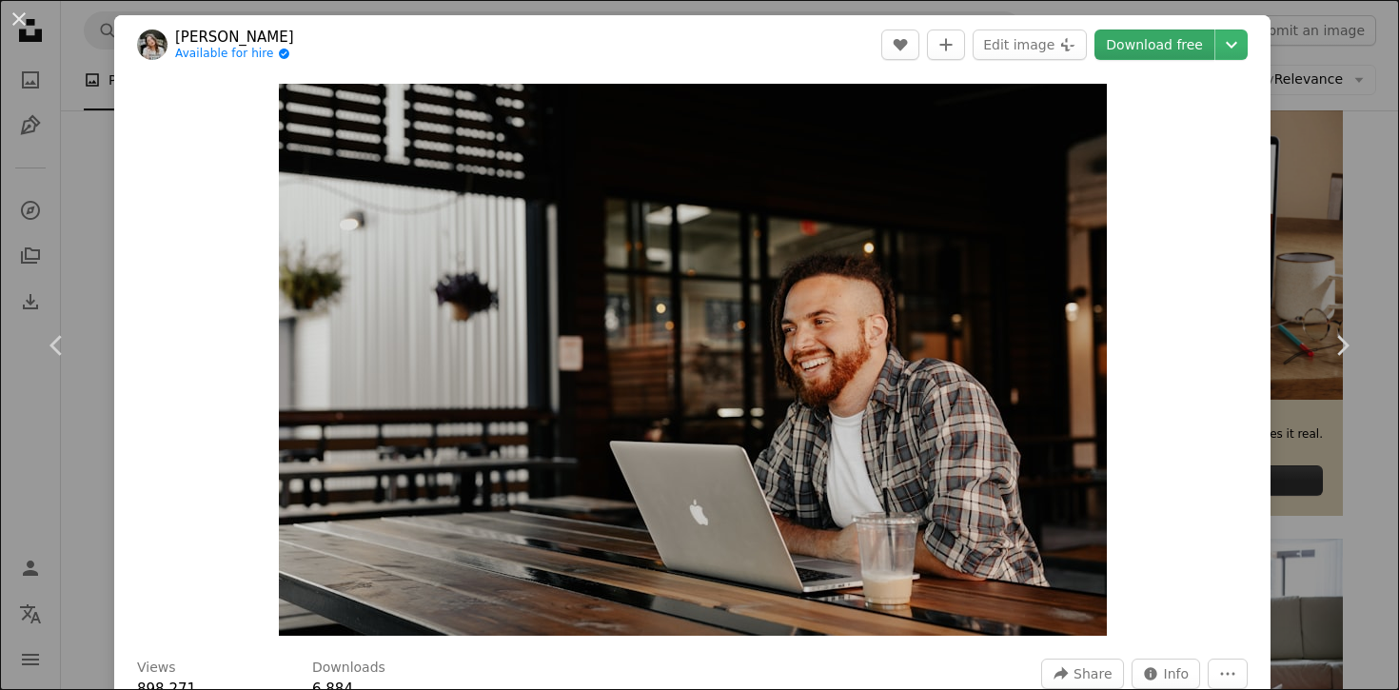
click at [1167, 38] on link "Download free" at bounding box center [1155, 45] width 120 height 30
